Goal: Communication & Community: Answer question/provide support

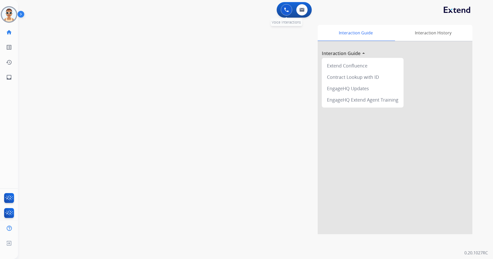
click at [283, 10] on button at bounding box center [286, 9] width 11 height 11
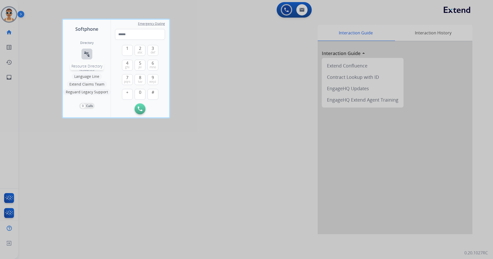
click at [84, 54] on mat-icon "connect_without_contact" at bounding box center [87, 54] width 6 height 6
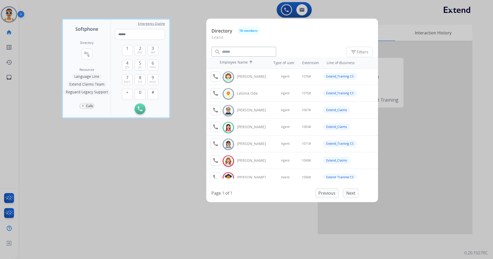
scroll to position [155, 0]
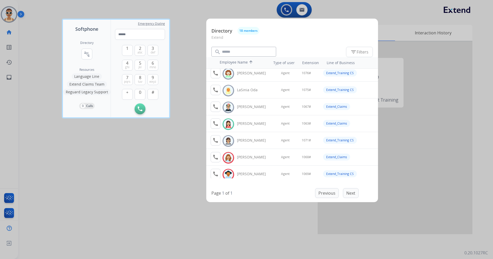
drag, startPoint x: 157, startPoint y: 165, endPoint x: 63, endPoint y: 91, distance: 119.8
click at [157, 165] on div at bounding box center [246, 129] width 493 height 259
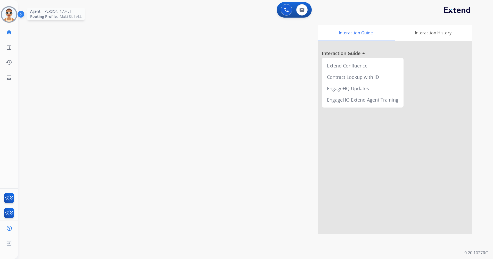
click at [11, 18] on img at bounding box center [9, 14] width 14 height 14
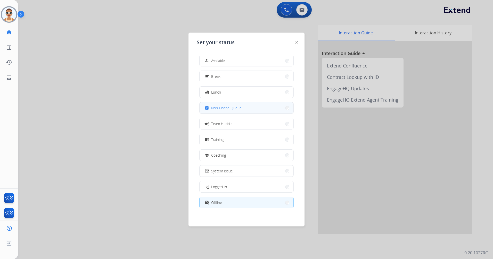
click at [236, 108] on span "Non-Phone Queue" at bounding box center [226, 107] width 30 height 5
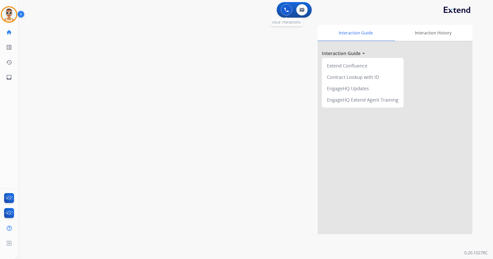
click at [288, 7] on button at bounding box center [286, 9] width 11 height 11
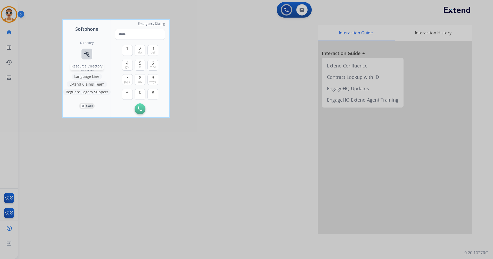
click at [83, 49] on button "connect_without_contact Resource Directory" at bounding box center [87, 54] width 11 height 11
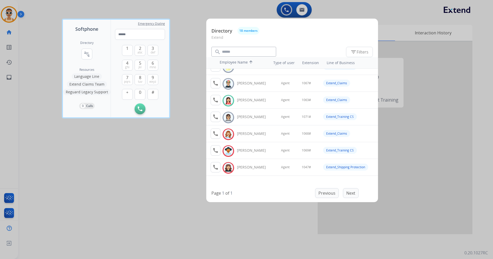
scroll to position [171, 0]
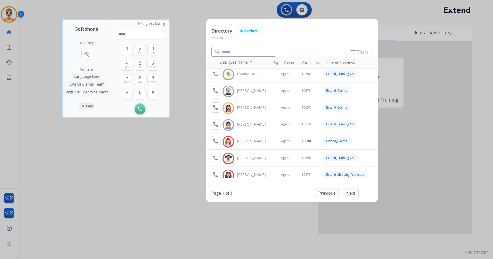
click at [157, 163] on div at bounding box center [246, 129] width 493 height 259
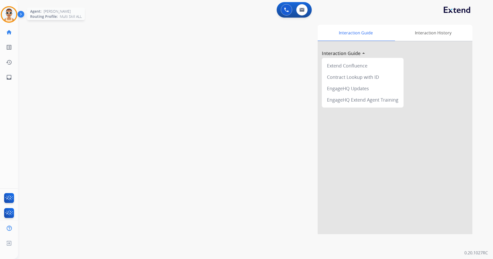
click at [10, 11] on img at bounding box center [9, 14] width 14 height 14
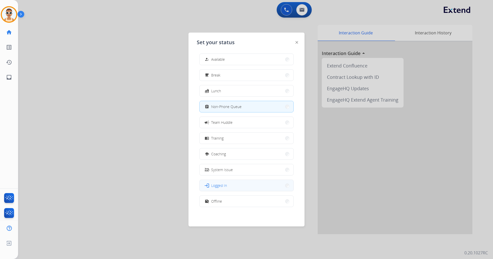
scroll to position [2, 0]
click at [227, 201] on button "work_off Offline" at bounding box center [247, 200] width 94 height 11
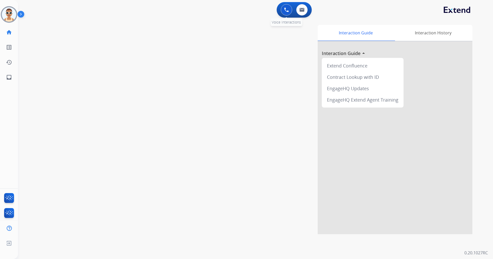
click at [283, 14] on div "0 Voice Interactions" at bounding box center [286, 9] width 15 height 11
click at [9, 15] on img at bounding box center [9, 14] width 14 height 14
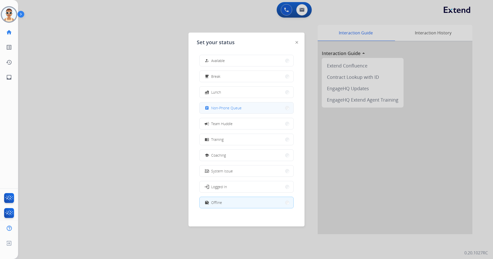
click at [223, 109] on span "Non-Phone Queue" at bounding box center [226, 107] width 30 height 5
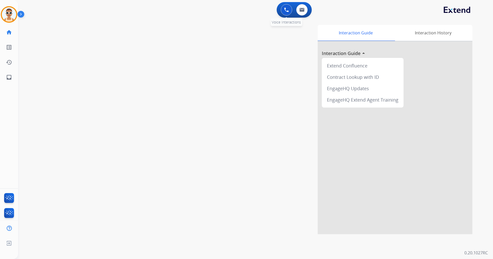
click at [286, 7] on button at bounding box center [286, 9] width 11 height 11
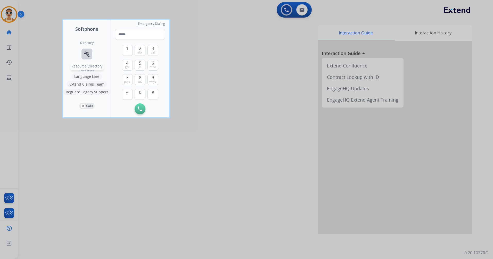
click at [85, 55] on mat-icon "connect_without_contact" at bounding box center [87, 54] width 6 height 6
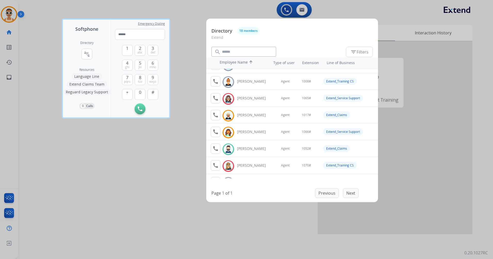
scroll to position [0, 0]
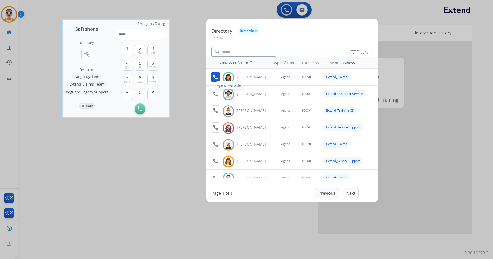
click at [216, 80] on mat-icon "call" at bounding box center [216, 77] width 6 height 6
click at [128, 49] on span "1" at bounding box center [127, 48] width 2 height 6
click at [141, 93] on button "0" at bounding box center [140, 94] width 11 height 11
click at [141, 92] on span "0" at bounding box center [140, 92] width 2 height 6
click at [140, 64] on span "5" at bounding box center [140, 63] width 2 height 6
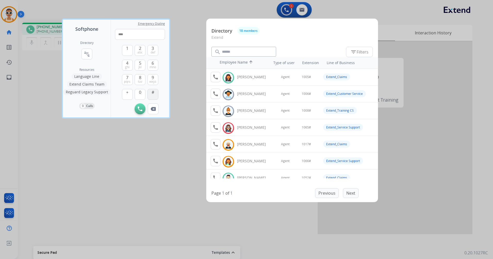
click at [155, 92] on button "#" at bounding box center [153, 94] width 11 height 11
type input "*****"
click at [189, 9] on div at bounding box center [246, 129] width 493 height 259
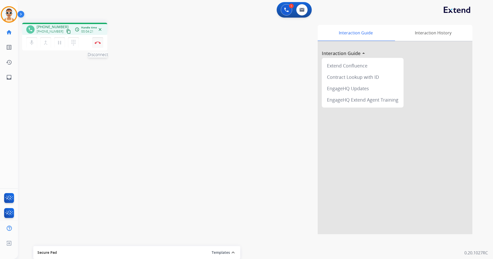
click at [96, 44] on img at bounding box center [98, 42] width 6 height 3
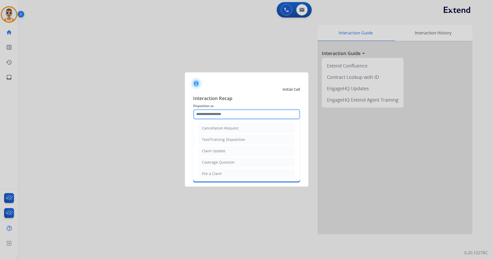
click at [222, 113] on input "text" at bounding box center [246, 114] width 107 height 10
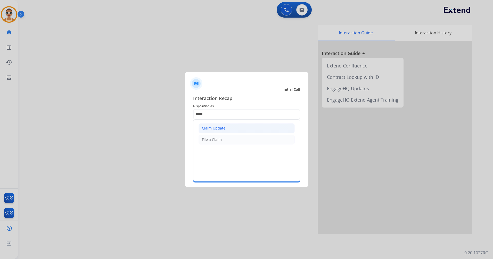
click at [228, 123] on li "Claim Update" at bounding box center [247, 128] width 96 height 10
type input "**********"
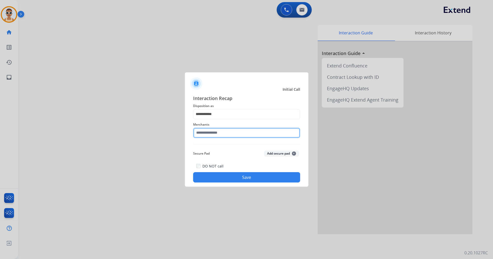
click at [233, 129] on input "text" at bounding box center [246, 132] width 107 height 10
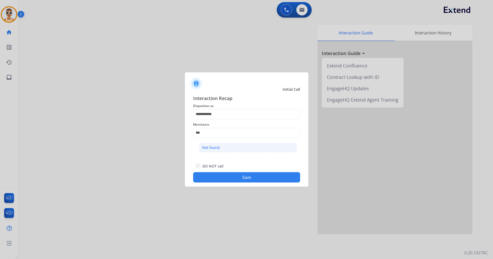
click at [242, 147] on li "Not found" at bounding box center [248, 147] width 98 height 10
type input "*********"
click at [255, 173] on button "Save" at bounding box center [246, 177] width 107 height 10
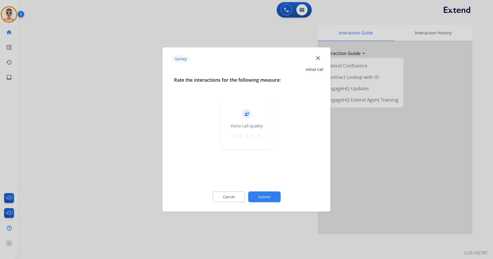
click at [260, 134] on mat-icon "star" at bounding box center [259, 135] width 6 height 6
click at [274, 197] on button "Submit" at bounding box center [264, 196] width 33 height 11
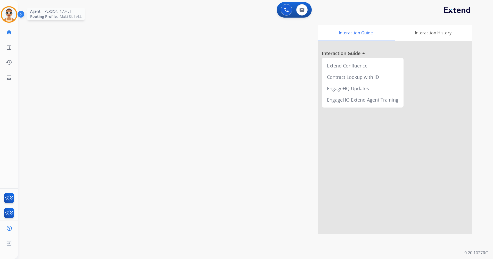
click at [12, 16] on img at bounding box center [9, 14] width 14 height 14
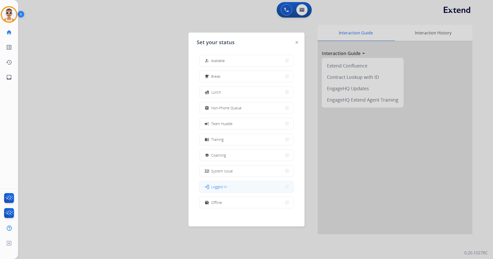
scroll to position [2, 0]
click at [243, 204] on button "work_off Offline" at bounding box center [247, 200] width 94 height 11
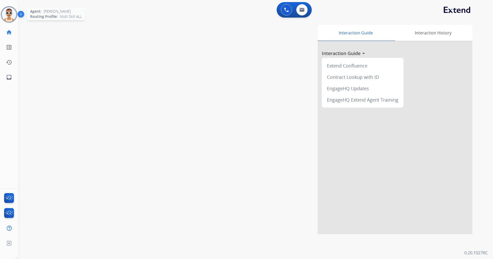
click at [10, 19] on img at bounding box center [9, 14] width 14 height 14
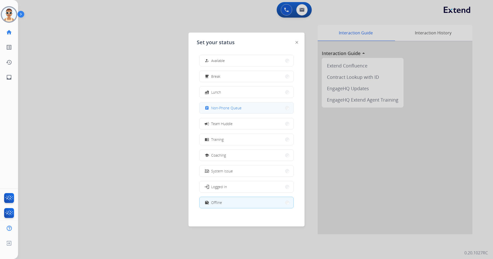
click at [225, 106] on span "Non-Phone Queue" at bounding box center [226, 107] width 30 height 5
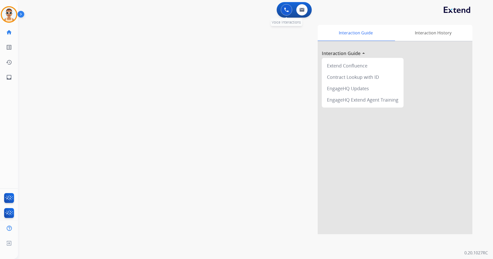
click at [283, 9] on button at bounding box center [286, 9] width 11 height 11
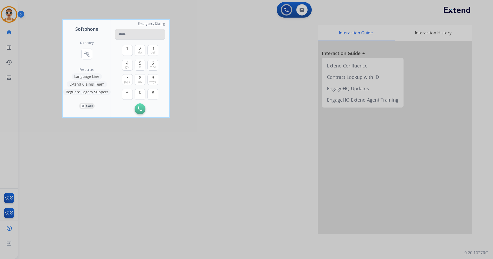
click at [137, 35] on input "tel" at bounding box center [140, 34] width 50 height 11
paste input "**********"
type input "**********"
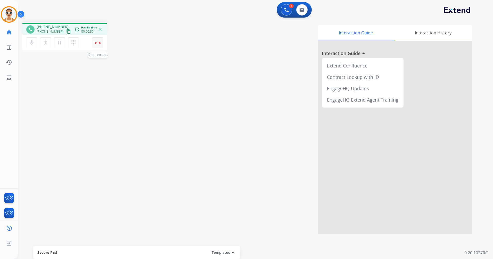
click at [99, 44] on button "Disconnect" at bounding box center [97, 42] width 11 height 11
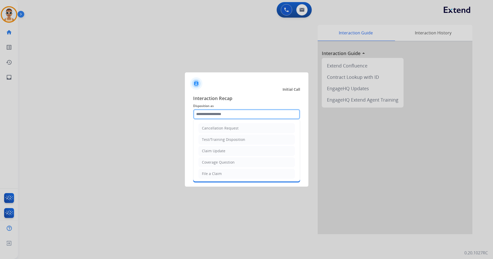
click at [228, 116] on input "text" at bounding box center [246, 114] width 107 height 10
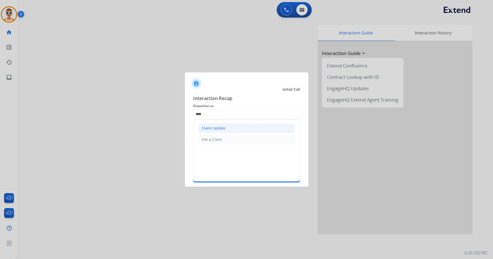
click at [234, 123] on li "Claim Update" at bounding box center [247, 128] width 96 height 10
type input "**********"
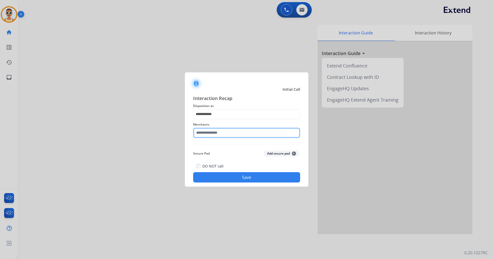
click at [238, 131] on input "text" at bounding box center [246, 132] width 107 height 10
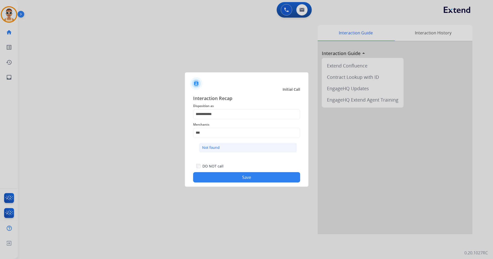
click at [238, 148] on li "Not found" at bounding box center [248, 147] width 98 height 10
type input "*********"
click at [257, 176] on button "Save" at bounding box center [246, 177] width 107 height 10
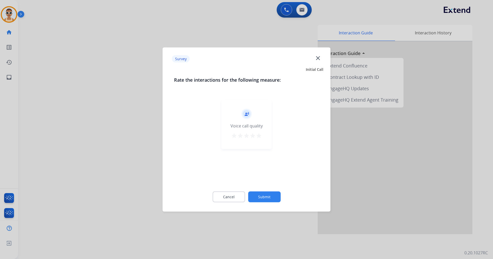
click at [257, 135] on mat-icon "star" at bounding box center [259, 135] width 6 height 6
drag, startPoint x: 267, startPoint y: 195, endPoint x: 172, endPoint y: 100, distance: 134.3
click at [267, 195] on button "Submit" at bounding box center [264, 196] width 33 height 11
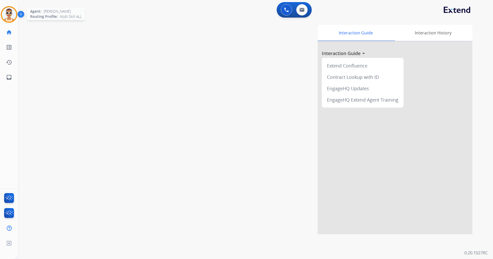
click at [10, 11] on img at bounding box center [9, 14] width 14 height 14
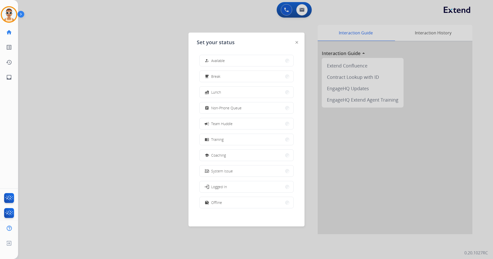
click at [230, 197] on button "work_off Offline" at bounding box center [247, 202] width 94 height 11
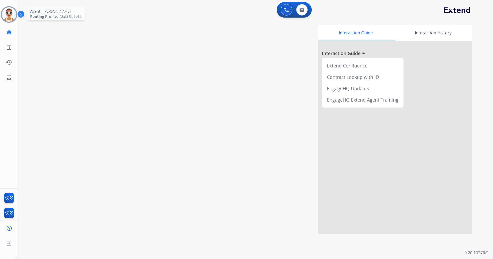
click at [14, 12] on img at bounding box center [9, 14] width 14 height 14
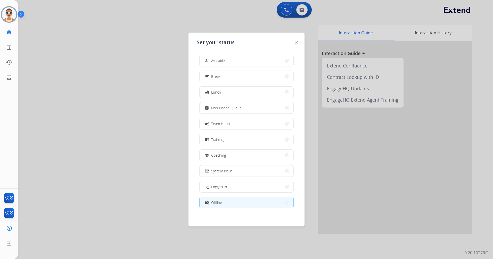
click at [118, 111] on div at bounding box center [246, 129] width 493 height 259
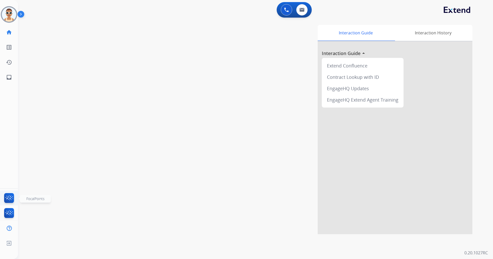
click at [11, 198] on img at bounding box center [9, 199] width 12 height 12
